Goal: Check status

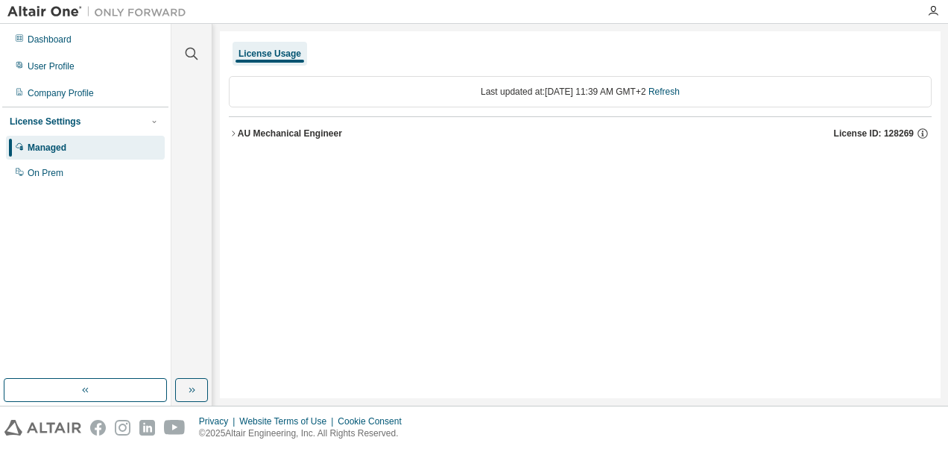
click at [311, 136] on div "AU Mechanical Engineer" at bounding box center [290, 133] width 104 height 12
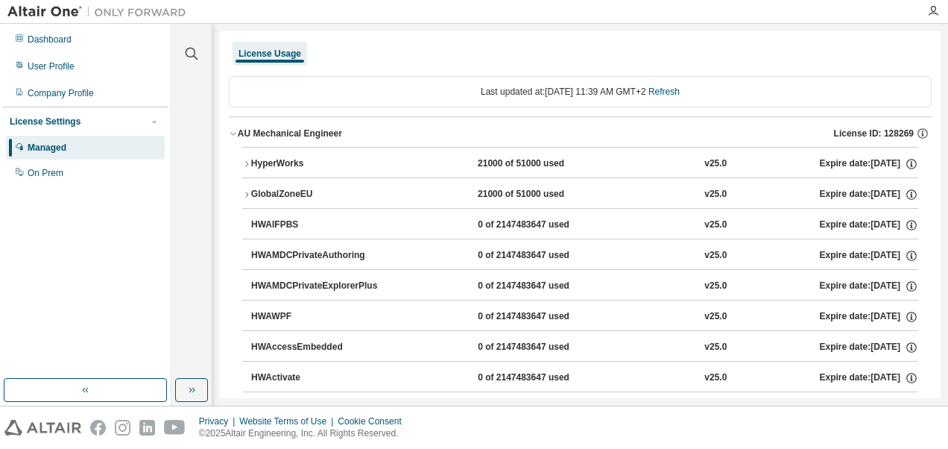
click at [268, 162] on div "HyperWorks" at bounding box center [318, 163] width 134 height 13
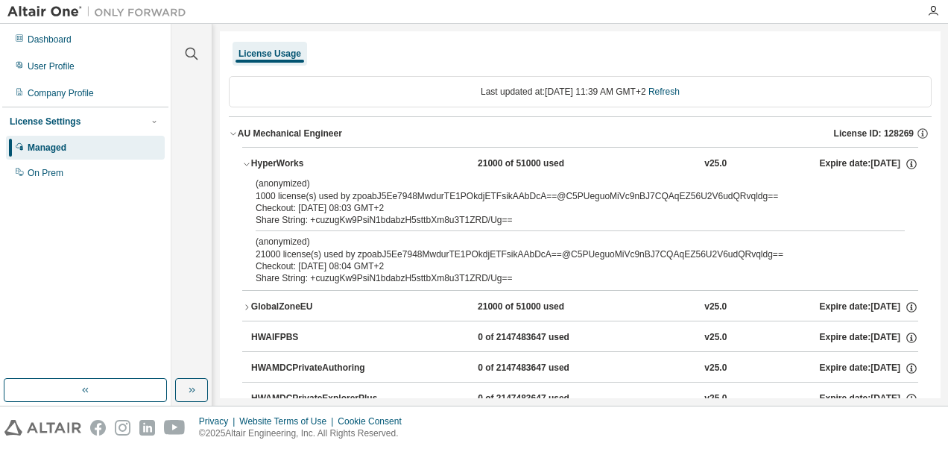
click at [273, 162] on div "HyperWorks" at bounding box center [318, 163] width 134 height 13
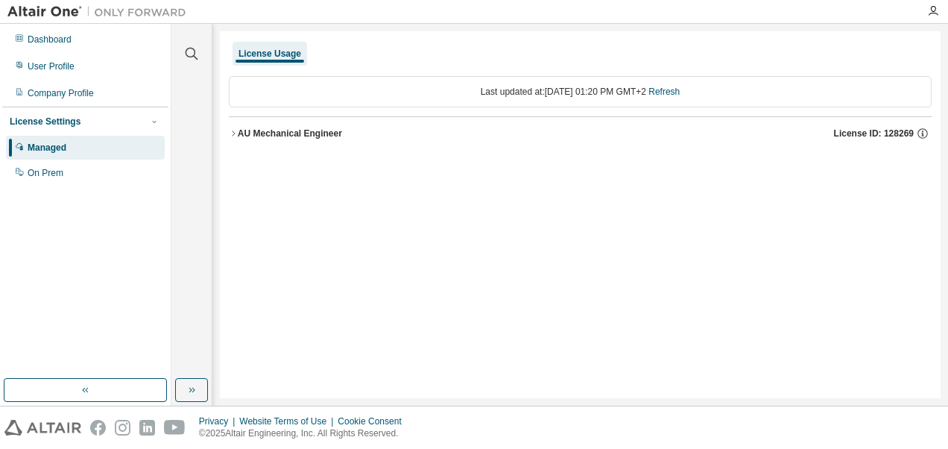
click at [221, 127] on div "License Usage Last updated at: [DATE] 01:20 PM GMT+2 Refresh AU Mechanical Engi…" at bounding box center [580, 214] width 721 height 367
click at [245, 127] on div "AU Mechanical Engineer License ID: 128269" at bounding box center [585, 133] width 694 height 13
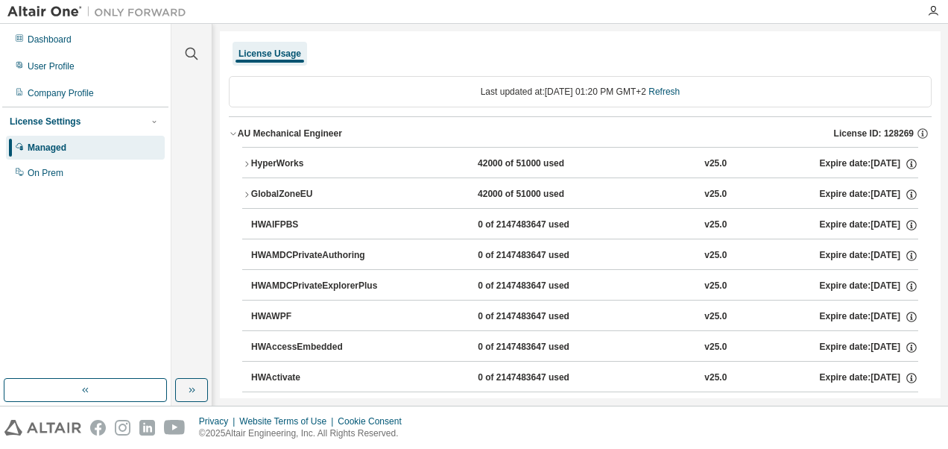
click at [262, 155] on button "HyperWorks 42000 of 51000 used v25.0 Expire date: [DATE]" at bounding box center [580, 164] width 676 height 33
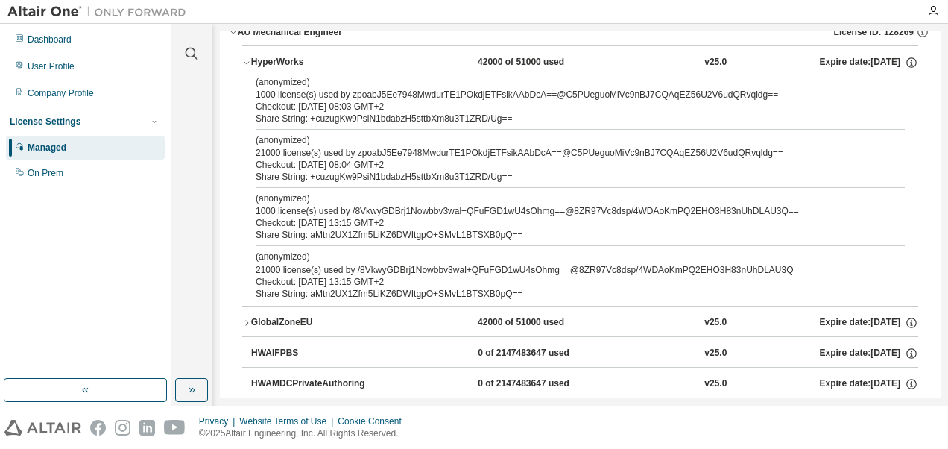
scroll to position [75, 0]
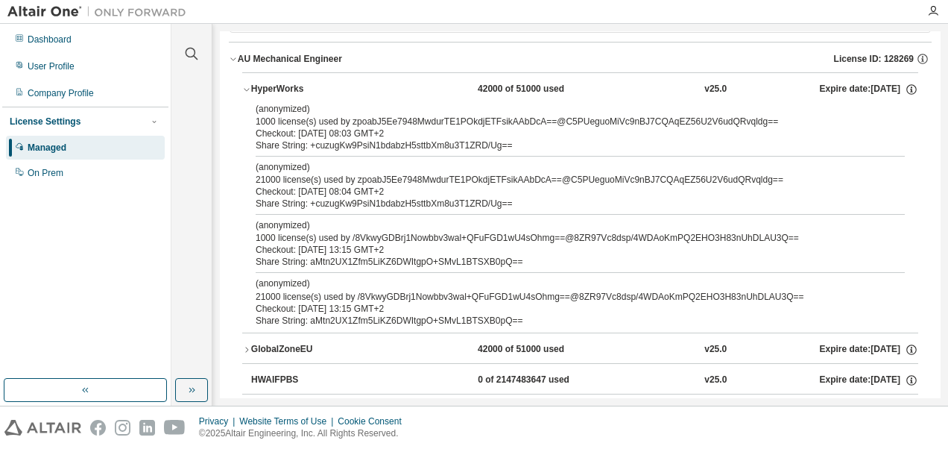
click at [279, 61] on div "AU Mechanical Engineer" at bounding box center [290, 59] width 104 height 12
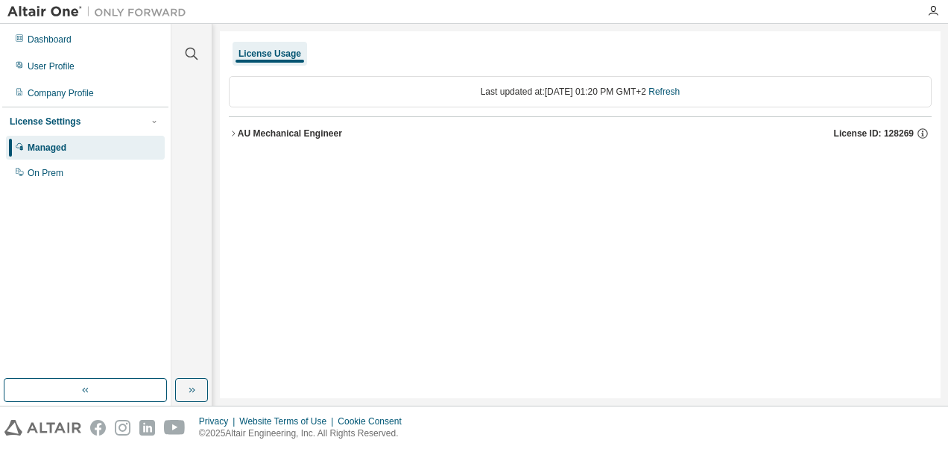
scroll to position [0, 0]
